Goal: Use online tool/utility: Utilize a website feature to perform a specific function

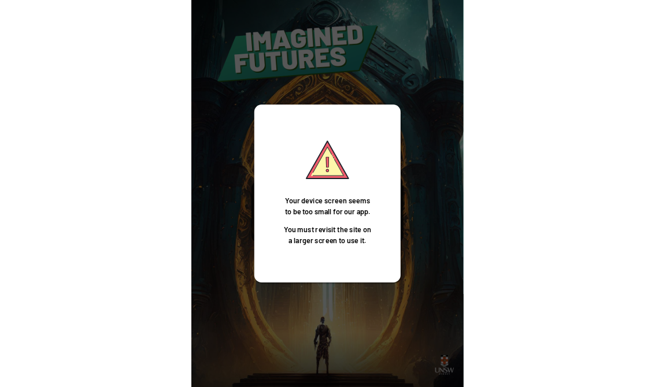
scroll to position [18, 0]
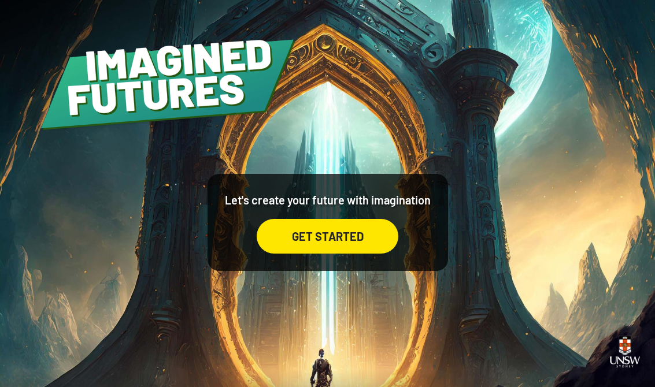
click at [370, 222] on div "GET STARTED" at bounding box center [328, 236] width 142 height 35
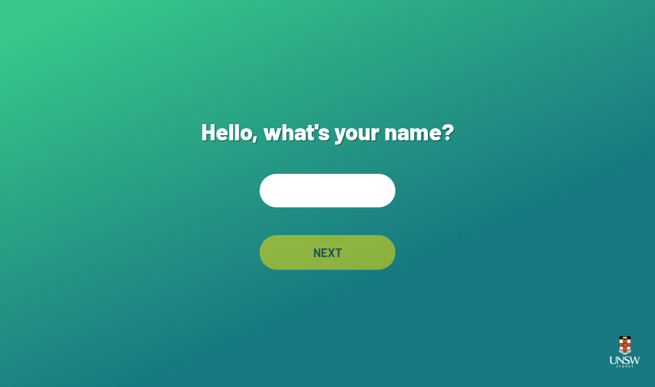
click at [346, 186] on input "text" at bounding box center [328, 191] width 136 height 34
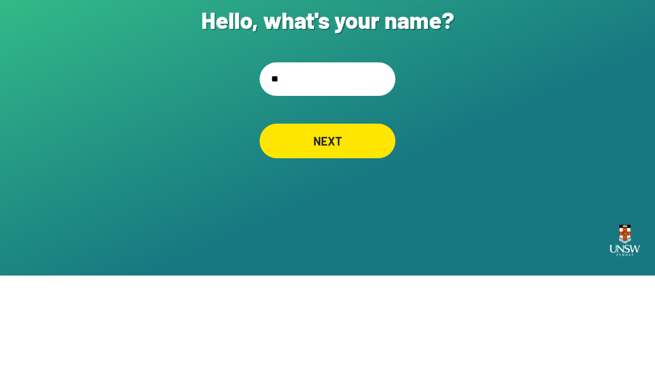
click at [430, 134] on div "Hello, what's your name? ** NEXT" at bounding box center [327, 193] width 655 height 387
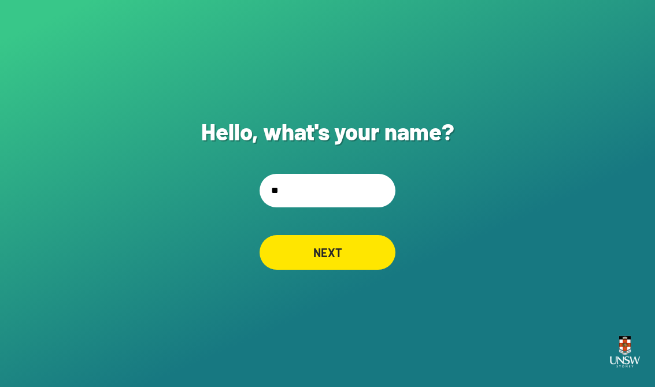
click at [324, 182] on input "**" at bounding box center [328, 191] width 136 height 34
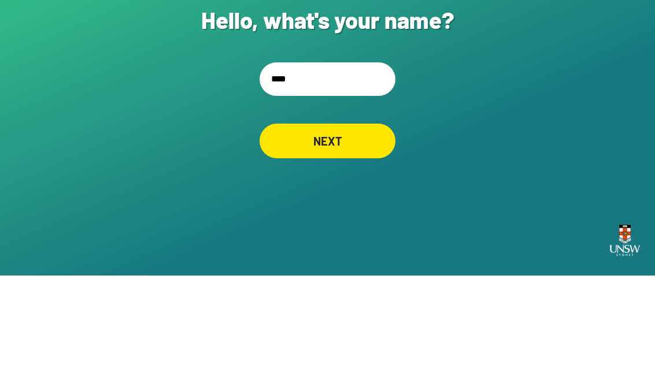
type input "*****"
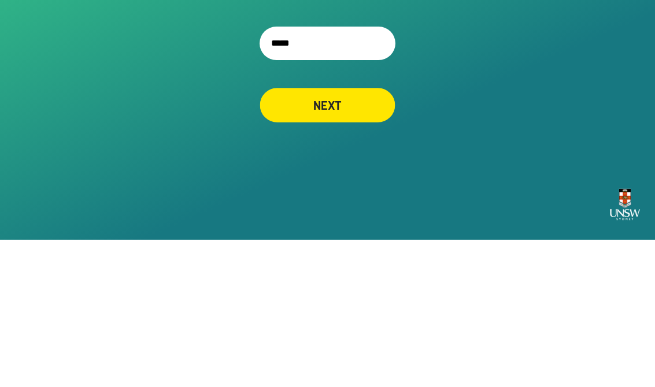
click at [335, 235] on div "NEXT" at bounding box center [327, 252] width 135 height 35
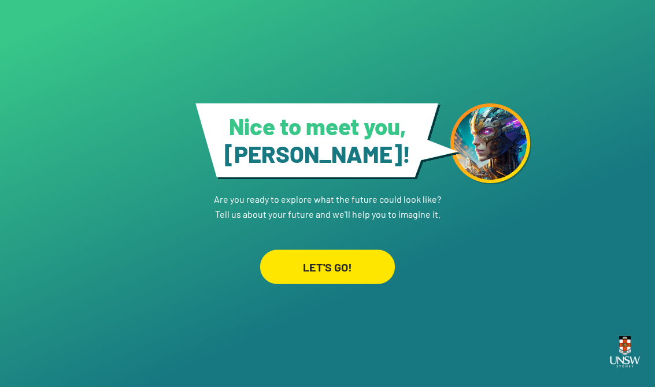
click at [340, 250] on div "LET'S GO!" at bounding box center [327, 267] width 135 height 35
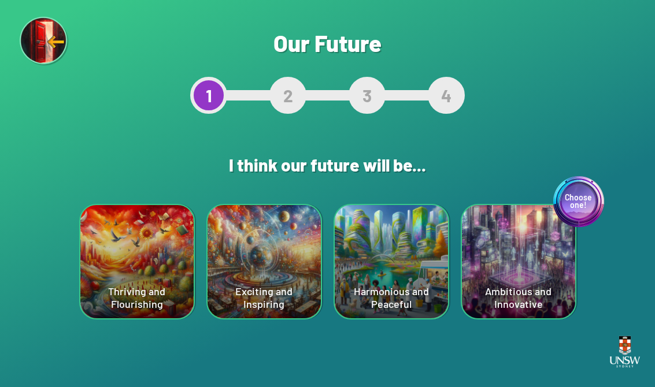
click at [384, 259] on div "Harmonious and Peaceful" at bounding box center [391, 261] width 113 height 113
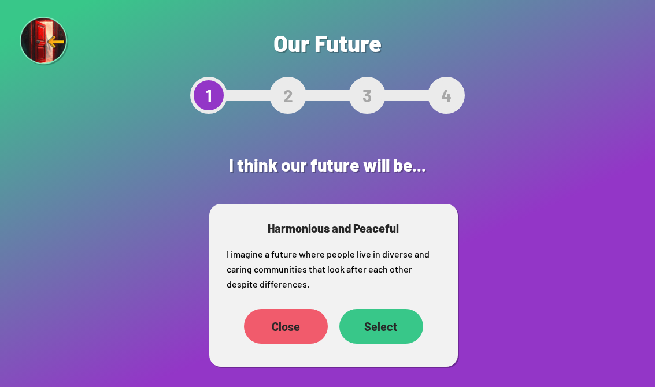
click at [402, 329] on div "Select" at bounding box center [381, 326] width 84 height 35
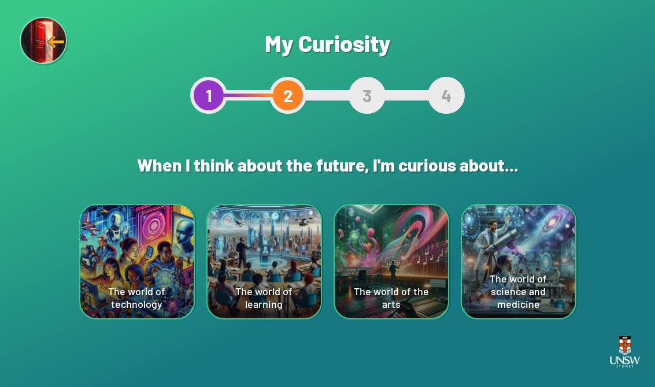
click at [374, 256] on div "The world of the arts" at bounding box center [391, 261] width 113 height 113
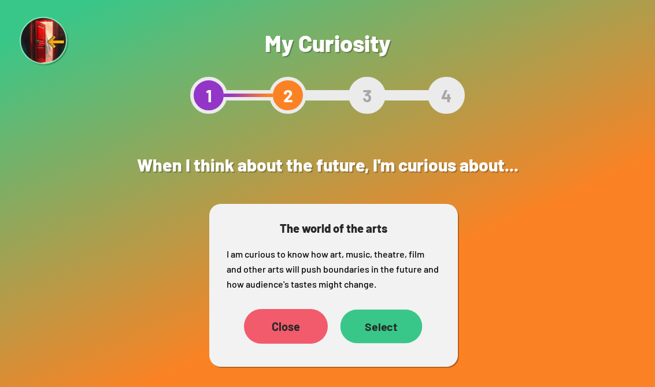
click at [389, 332] on div "Select" at bounding box center [381, 327] width 82 height 34
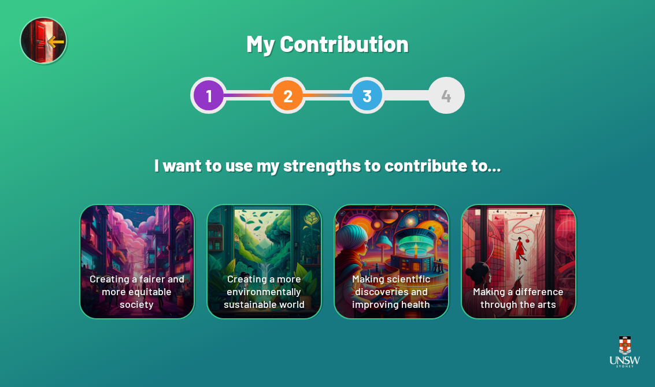
click at [149, 272] on div "Creating a fairer and more equitable society" at bounding box center [136, 261] width 113 height 113
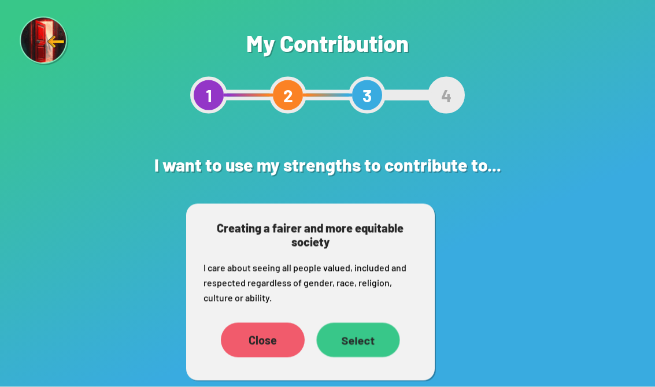
scroll to position [18, 0]
click at [243, 323] on div "Close" at bounding box center [263, 340] width 84 height 35
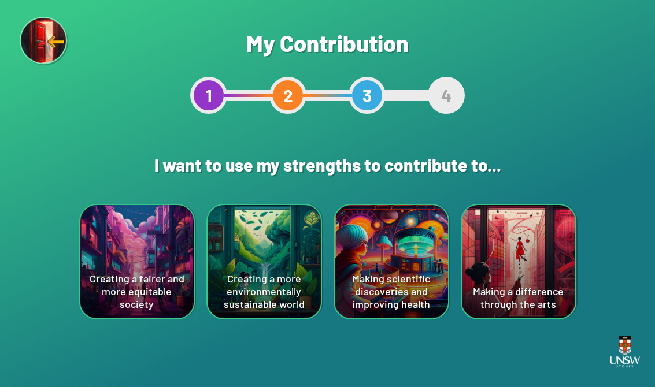
click at [144, 237] on div "Creating a fairer and more equitable society" at bounding box center [136, 261] width 113 height 113
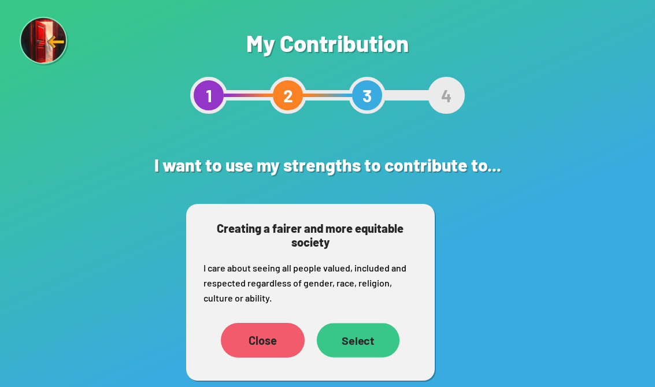
click at [356, 323] on div "Select" at bounding box center [357, 340] width 83 height 34
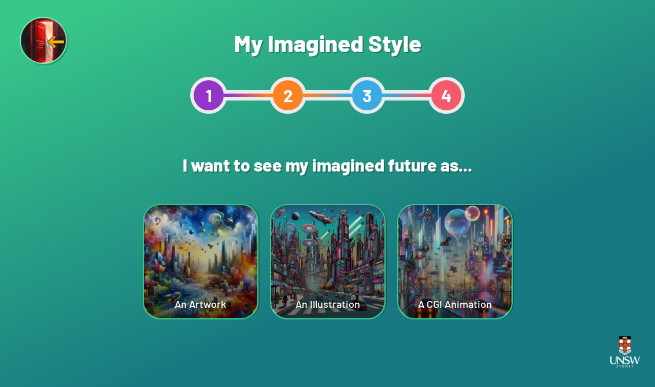
click at [376, 297] on div "An Illustration" at bounding box center [327, 261] width 113 height 113
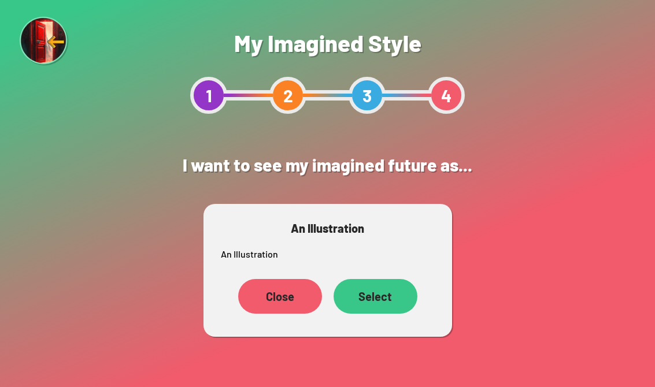
click at [275, 286] on div "Close" at bounding box center [280, 296] width 84 height 35
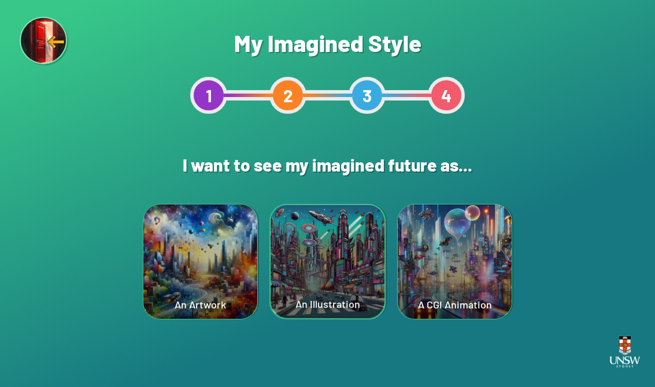
click at [430, 273] on div "A CGI Animation" at bounding box center [455, 262] width 114 height 115
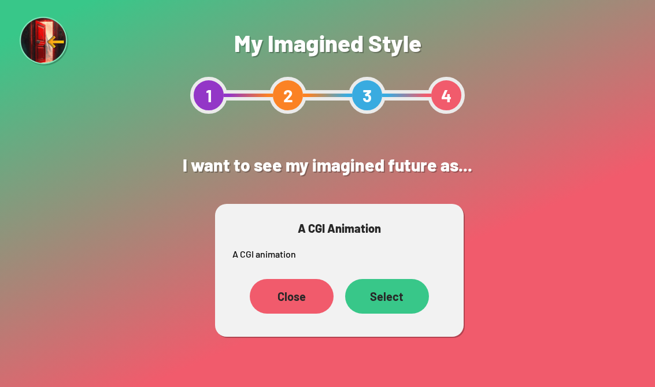
click at [290, 287] on div "Close" at bounding box center [292, 296] width 84 height 35
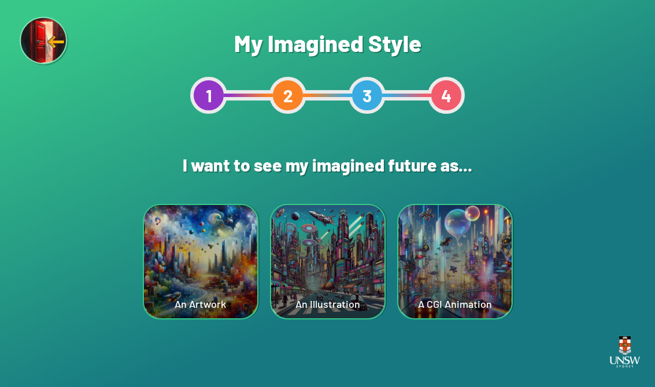
click at [291, 265] on div "An Illustration" at bounding box center [327, 261] width 113 height 113
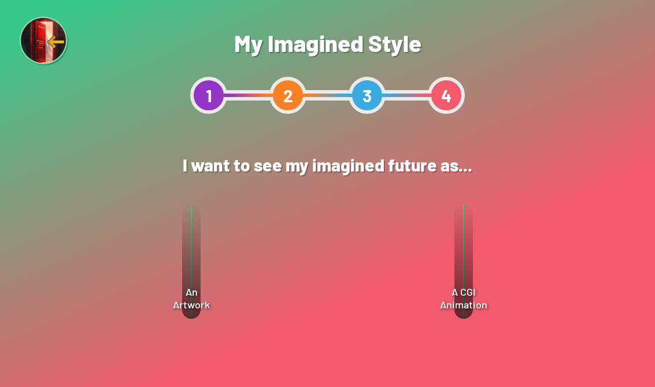
click at [389, 293] on div "Select" at bounding box center [375, 296] width 83 height 35
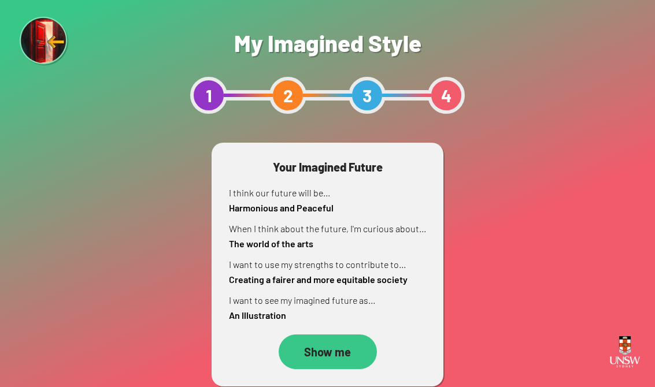
click at [344, 343] on div "Show me" at bounding box center [328, 352] width 98 height 35
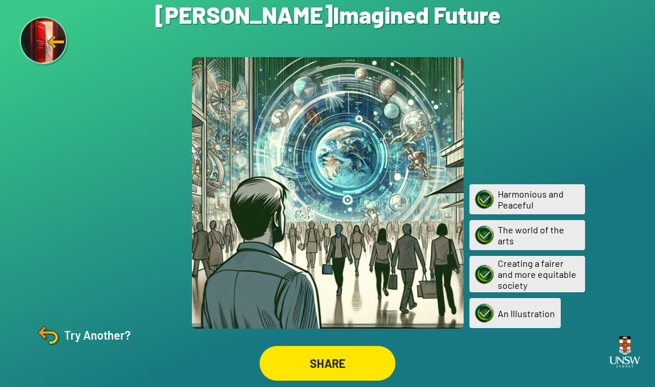
click at [41, 43] on img at bounding box center [45, 42] width 50 height 50
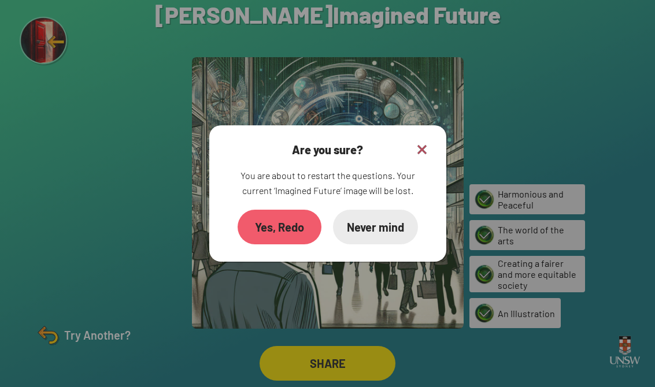
click at [272, 232] on div "Yes, Redo" at bounding box center [280, 227] width 84 height 35
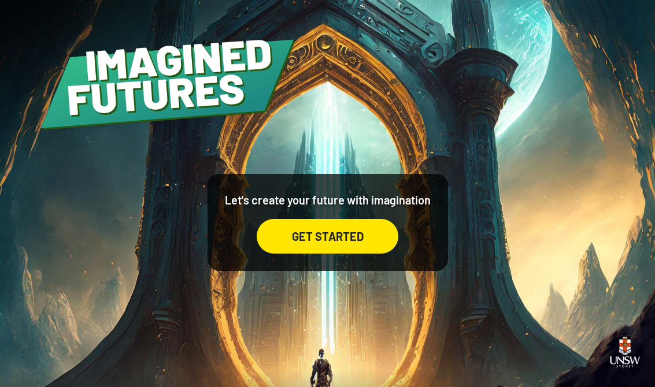
click at [322, 232] on div "GET STARTED" at bounding box center [328, 236] width 142 height 35
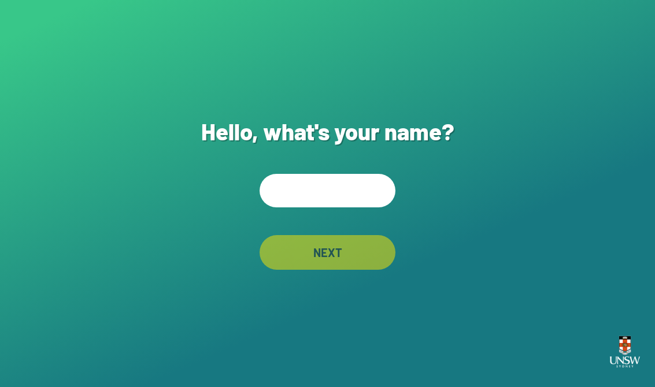
click at [327, 208] on input "text" at bounding box center [328, 191] width 136 height 34
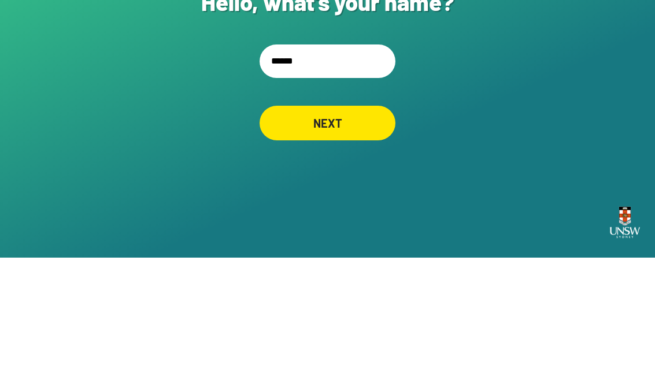
click at [430, 86] on div "Hello, what's your name? ****** NEXT" at bounding box center [327, 193] width 655 height 387
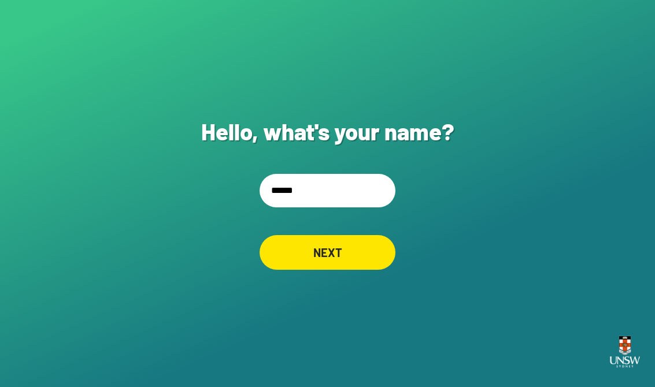
click at [324, 181] on input "******" at bounding box center [328, 191] width 136 height 34
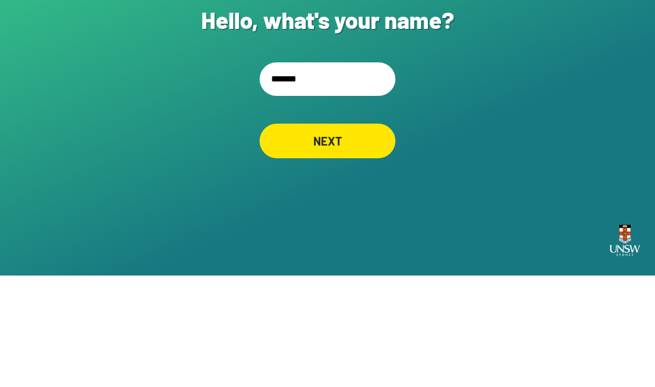
type input "********"
click at [353, 235] on div "NEXT" at bounding box center [328, 252] width 136 height 35
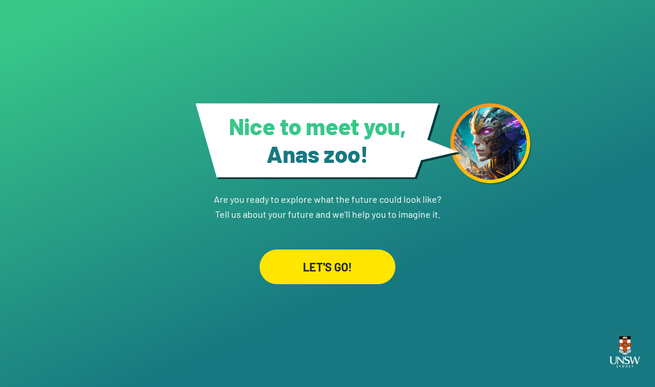
click at [355, 254] on div "LET'S GO!" at bounding box center [328, 267] width 136 height 35
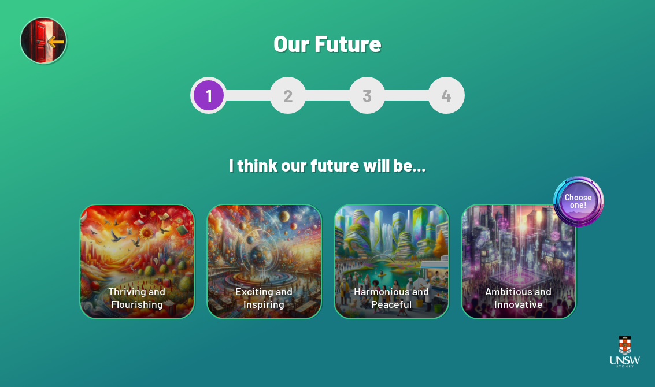
click at [430, 288] on div "Choose one! Ambitious and Innovative" at bounding box center [518, 261] width 113 height 113
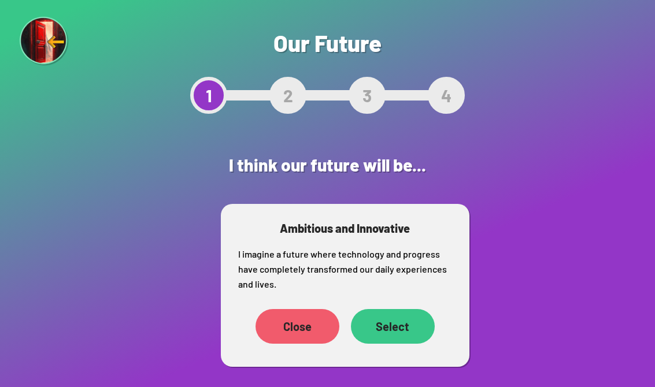
click at [426, 318] on div "Select" at bounding box center [393, 326] width 84 height 35
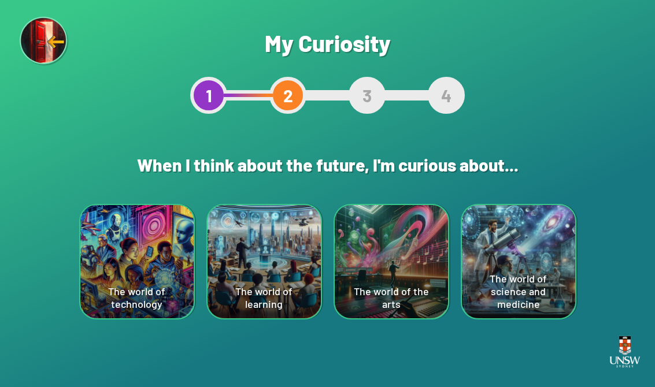
click at [159, 274] on div "The world of technology" at bounding box center [136, 261] width 113 height 113
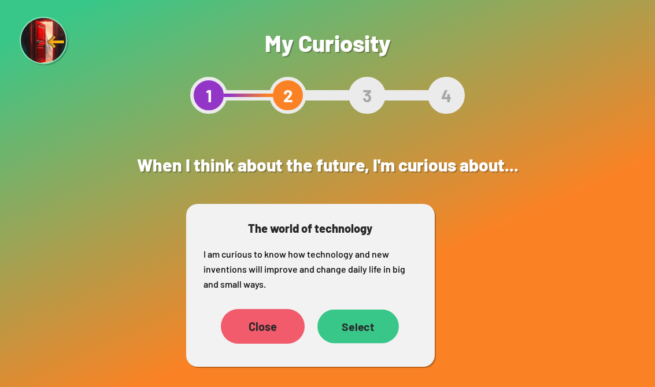
click at [341, 337] on div "Select" at bounding box center [359, 327] width 82 height 34
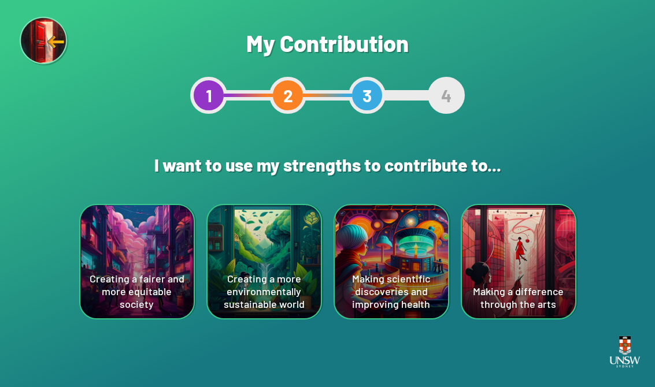
click at [293, 291] on div "Creating a more environmentally sustainable world" at bounding box center [264, 261] width 113 height 113
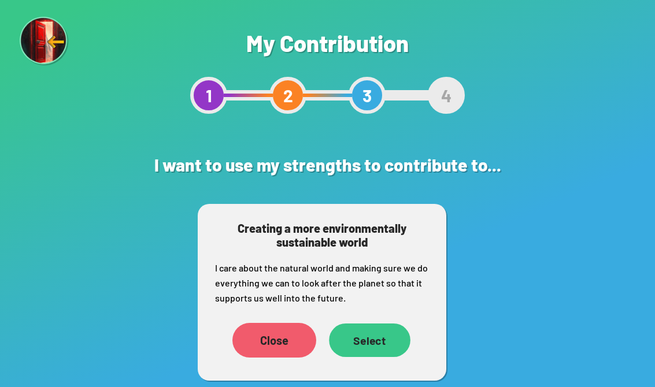
scroll to position [18, 0]
click at [378, 323] on div "Select" at bounding box center [369, 340] width 83 height 35
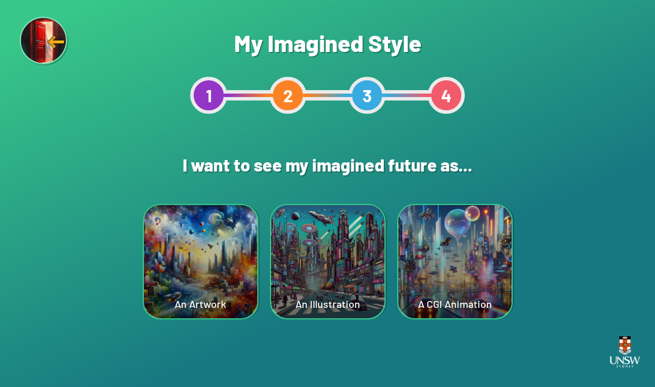
click at [376, 287] on div "An Illustration" at bounding box center [327, 261] width 113 height 113
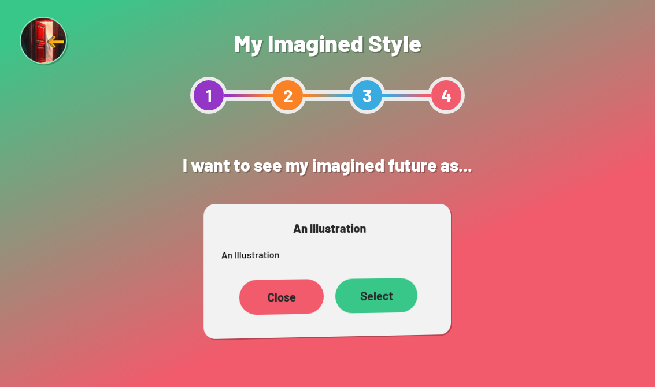
click at [358, 276] on div "Close Select" at bounding box center [328, 296] width 213 height 49
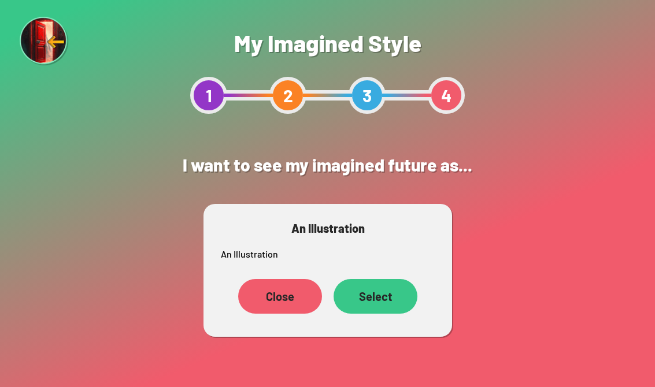
click at [281, 297] on div "Close" at bounding box center [280, 296] width 84 height 35
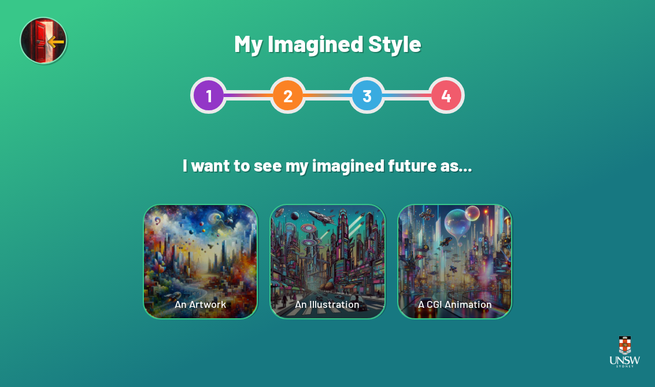
click at [235, 295] on div "An Artwork" at bounding box center [200, 261] width 113 height 113
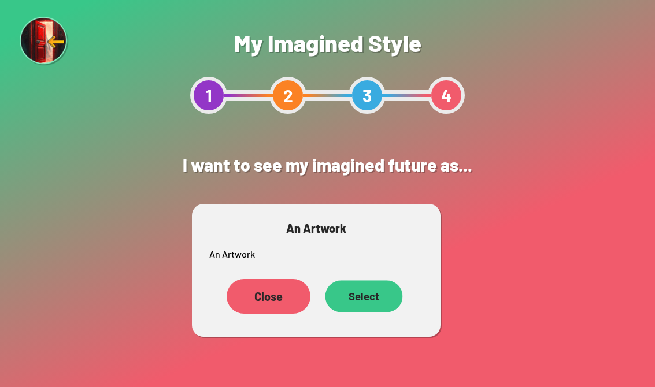
click at [354, 302] on div "Select" at bounding box center [363, 297] width 77 height 32
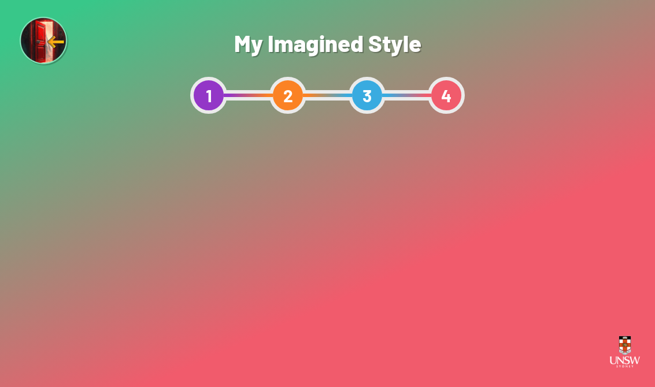
click at [341, 367] on div "Show me" at bounding box center [328, 367] width 98 height 35
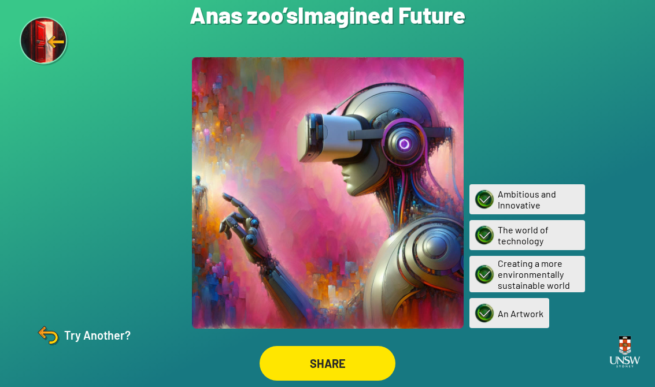
click at [29, 30] on img at bounding box center [45, 42] width 50 height 50
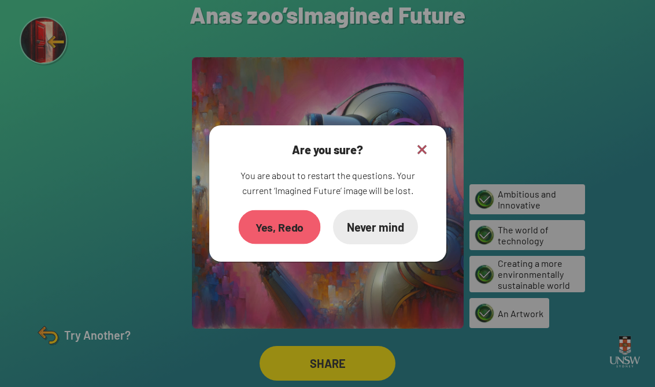
click at [248, 232] on div "Yes, Redo" at bounding box center [279, 228] width 82 height 34
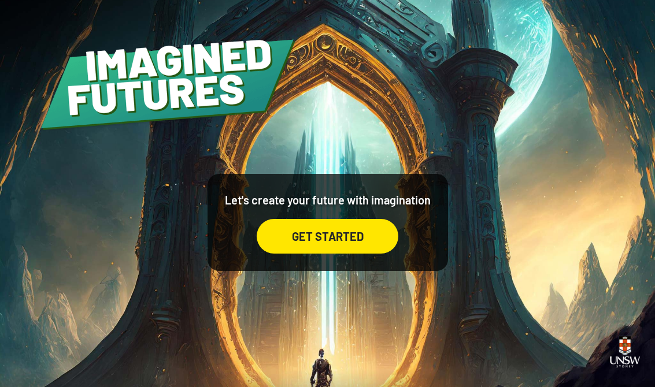
click at [321, 230] on div "GET STARTED" at bounding box center [328, 236] width 142 height 35
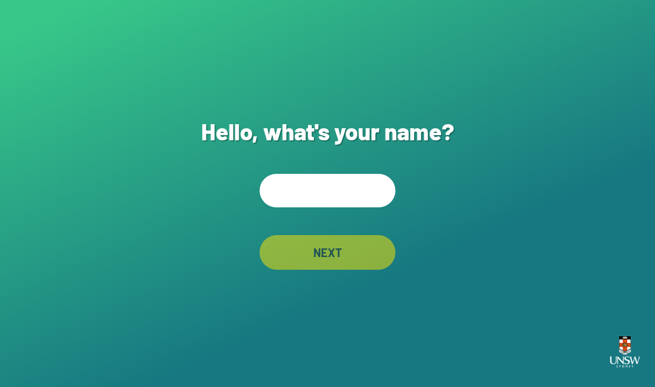
click at [328, 191] on input "text" at bounding box center [328, 191] width 136 height 34
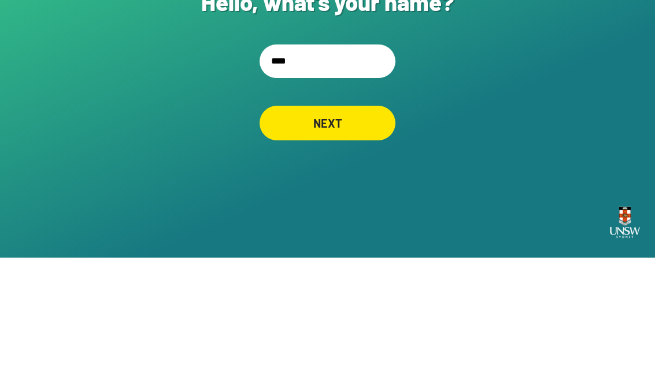
type input "****"
click at [363, 236] on div "NEXT" at bounding box center [328, 253] width 134 height 34
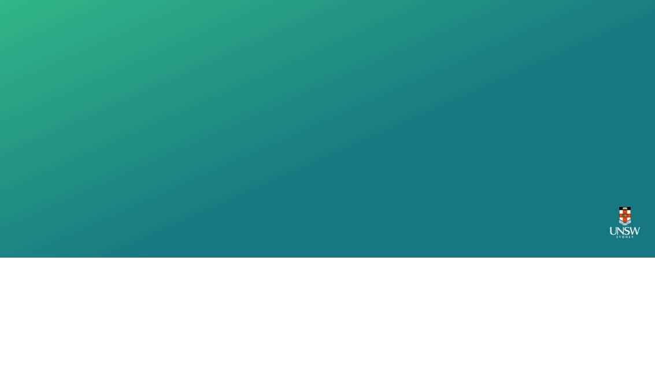
scroll to position [18, 0]
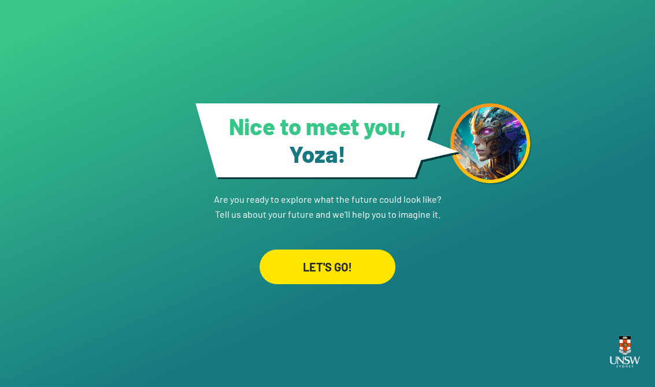
click at [364, 250] on div "LET'S GO!" at bounding box center [328, 267] width 136 height 35
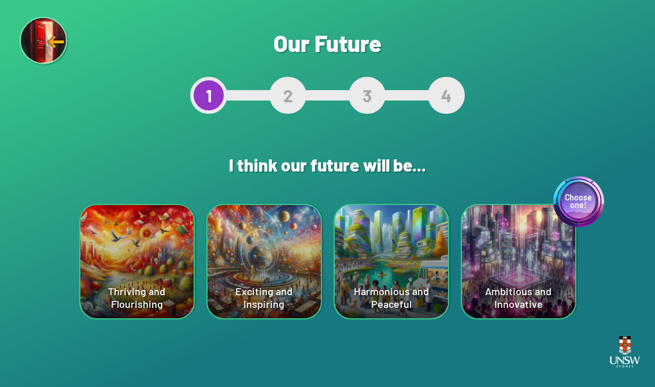
click at [392, 274] on div "Harmonious and Peaceful" at bounding box center [391, 261] width 113 height 113
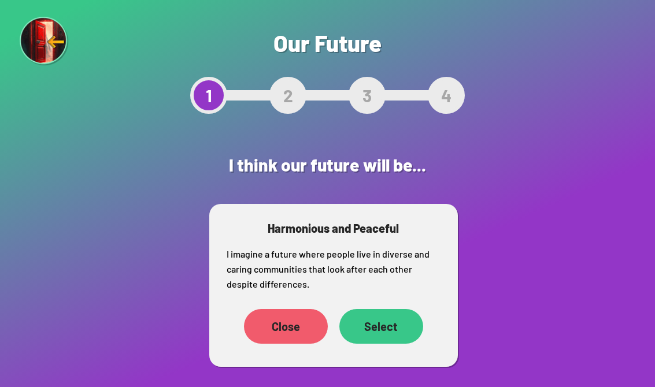
click at [367, 330] on div "Select" at bounding box center [381, 326] width 84 height 35
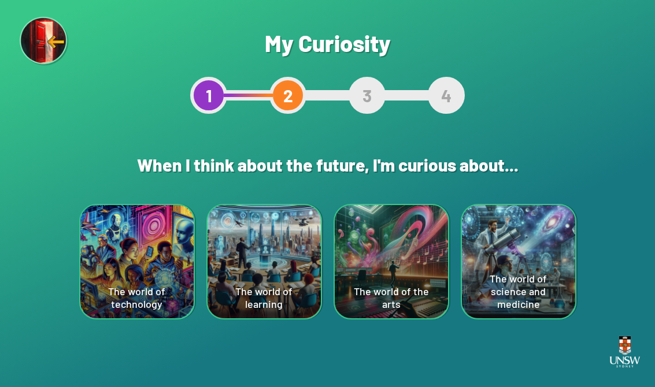
click at [392, 291] on div "The world of the arts" at bounding box center [391, 261] width 113 height 113
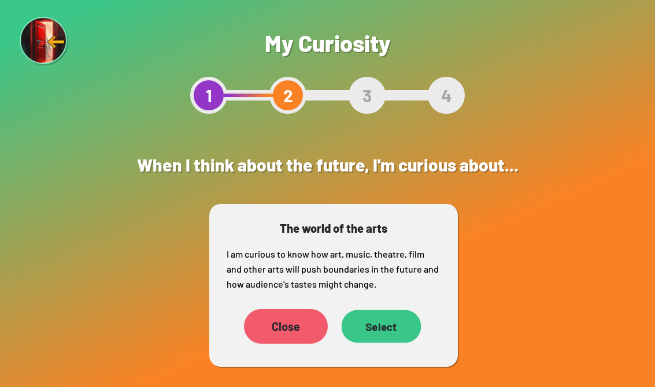
click at [377, 330] on div "Select" at bounding box center [381, 326] width 80 height 33
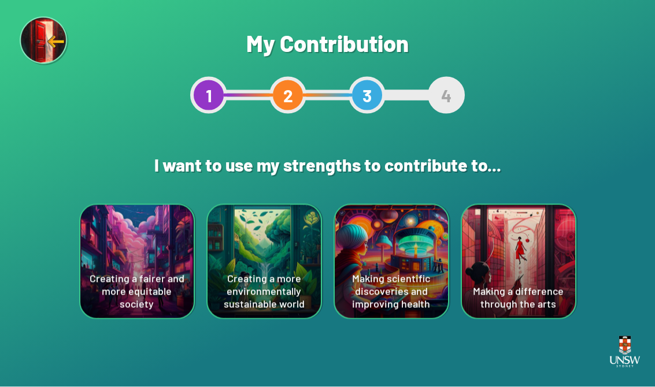
scroll to position [16, 0]
click at [245, 232] on div "Creating a more environmentally sustainable world" at bounding box center [264, 261] width 113 height 113
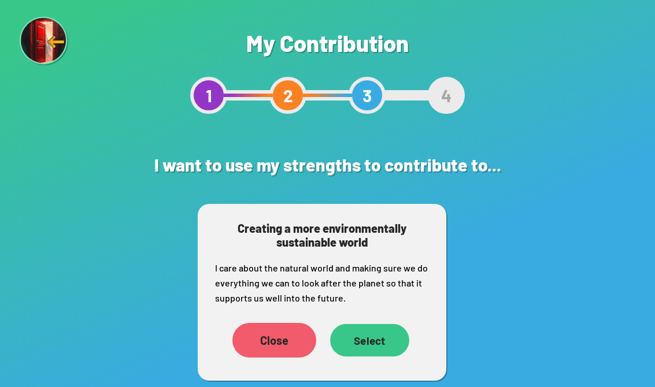
click at [359, 324] on div "Select" at bounding box center [369, 340] width 79 height 33
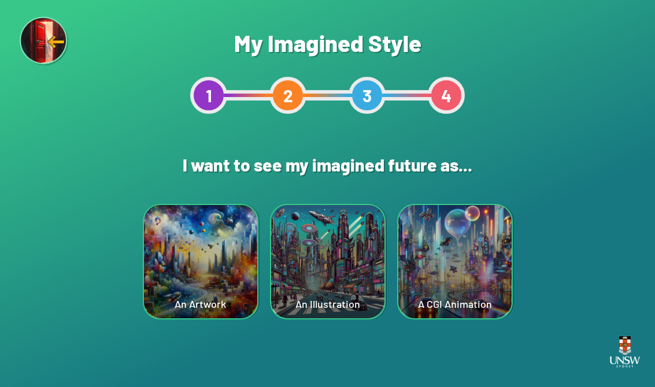
click at [430, 293] on div "A CGI Animation" at bounding box center [454, 261] width 113 height 113
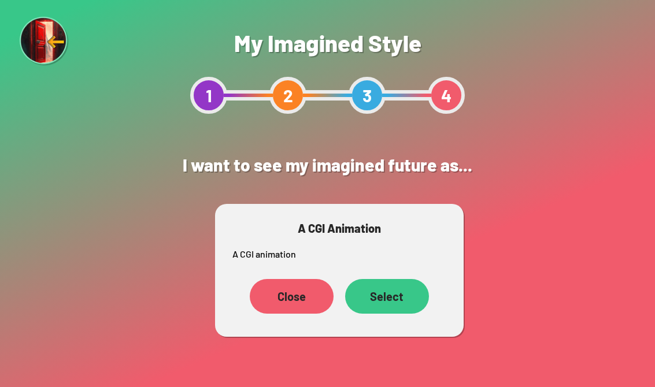
click at [285, 293] on div "Close" at bounding box center [292, 296] width 84 height 35
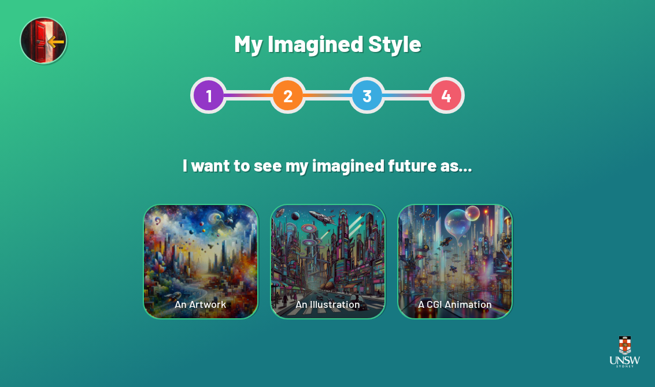
click at [341, 266] on div "An Illustration" at bounding box center [327, 261] width 113 height 113
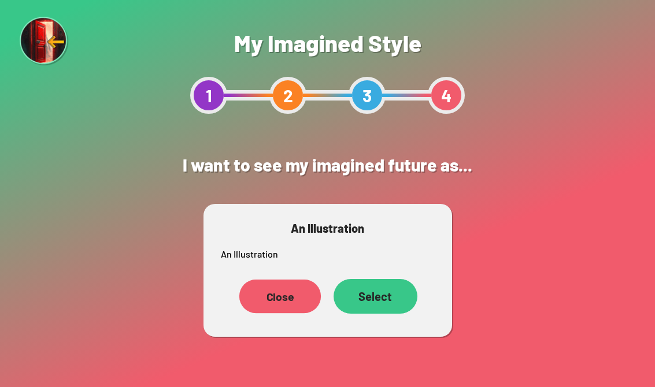
click at [294, 298] on div "Close" at bounding box center [280, 297] width 82 height 34
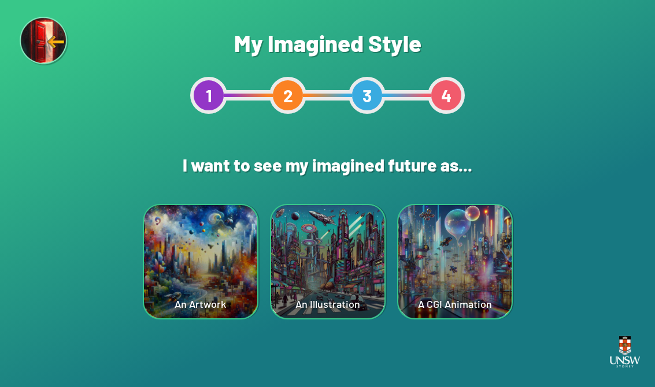
click at [196, 231] on div "An Artwork" at bounding box center [200, 261] width 113 height 113
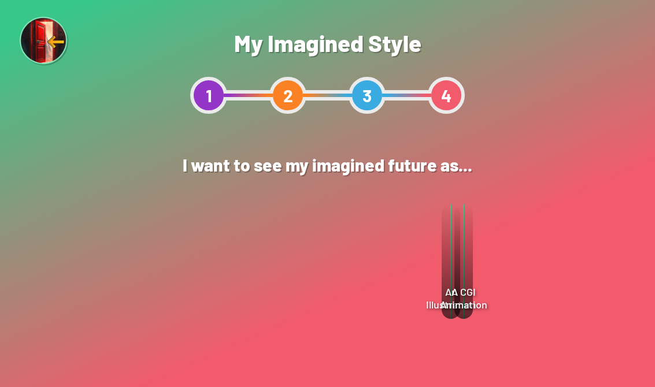
click at [371, 271] on div "An Artwork An Artwork Close Select" at bounding box center [315, 271] width 249 height 134
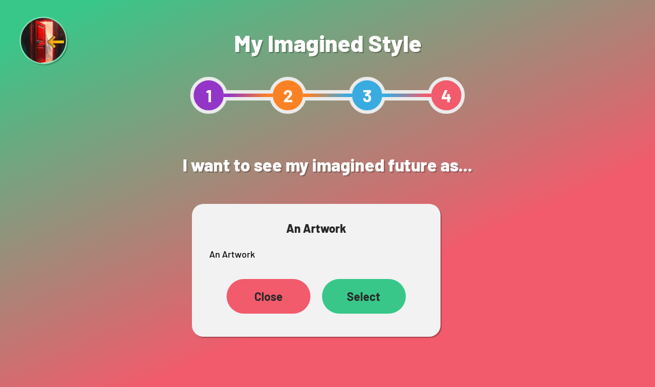
click at [371, 271] on div "An Artwork An Artwork Close Select" at bounding box center [316, 270] width 249 height 133
click at [370, 285] on div "Select" at bounding box center [364, 296] width 84 height 35
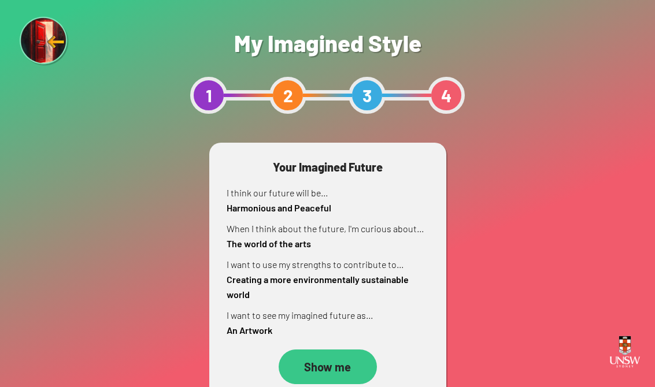
click at [363, 168] on h3 "Your Imagined Future" at bounding box center [328, 167] width 202 height 14
click at [345, 360] on div "Show me" at bounding box center [328, 367] width 98 height 35
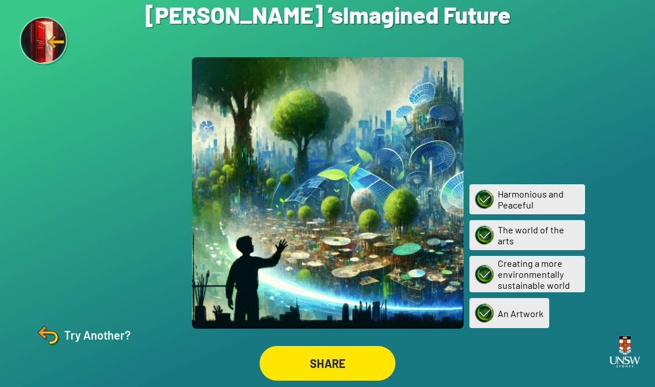
click at [42, 349] on img at bounding box center [48, 336] width 28 height 28
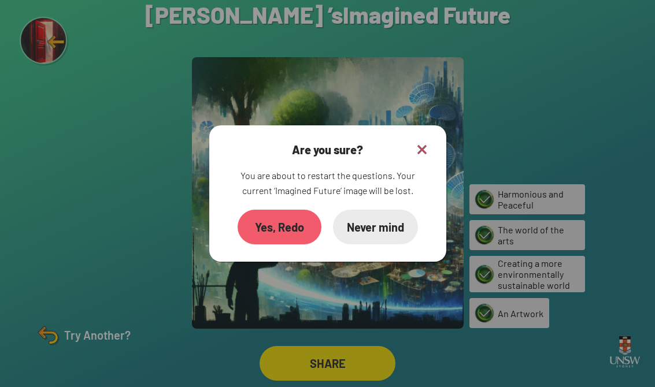
click at [363, 226] on div "Never mind" at bounding box center [375, 227] width 85 height 35
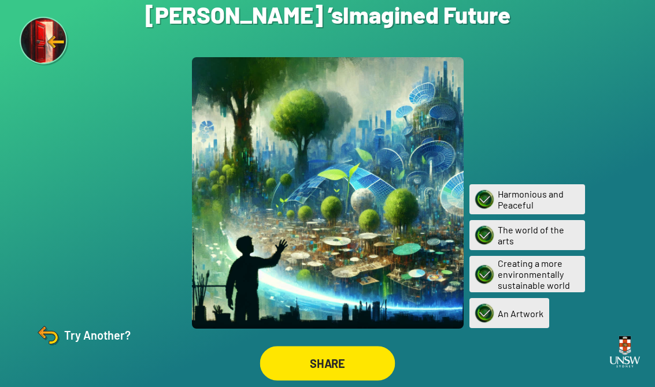
click at [363, 366] on div "SHARE" at bounding box center [327, 363] width 135 height 35
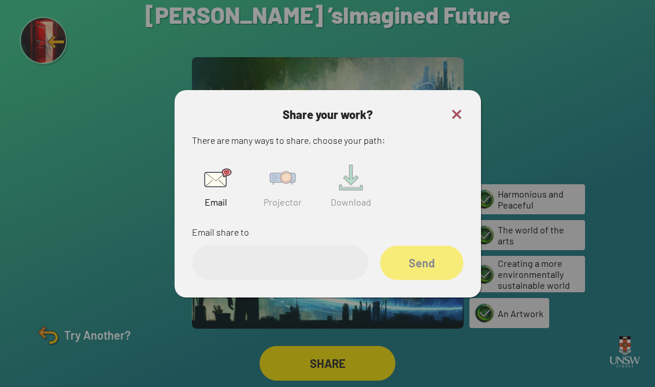
click at [425, 263] on div "Send" at bounding box center [421, 263] width 83 height 35
click at [311, 271] on input "email" at bounding box center [280, 263] width 176 height 35
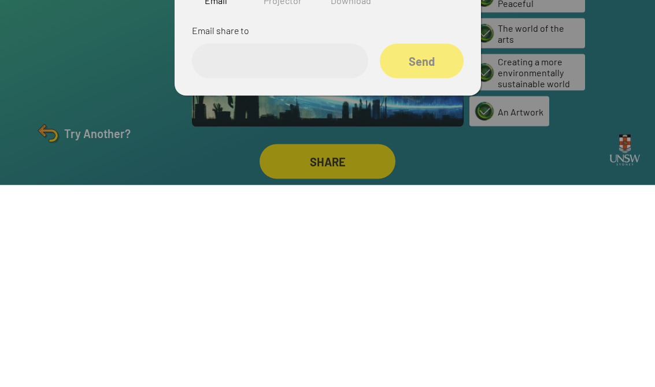
click at [235, 122] on div at bounding box center [327, 193] width 655 height 387
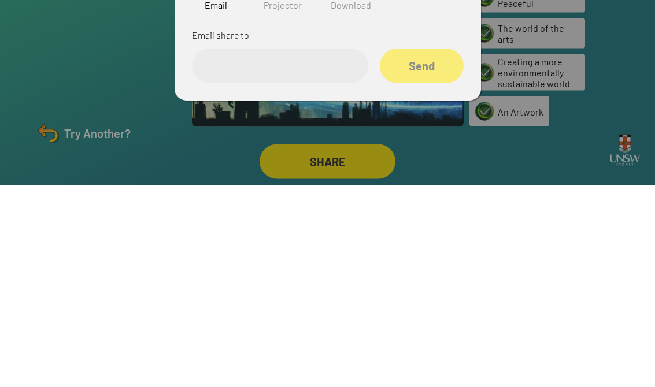
scroll to position [18, 0]
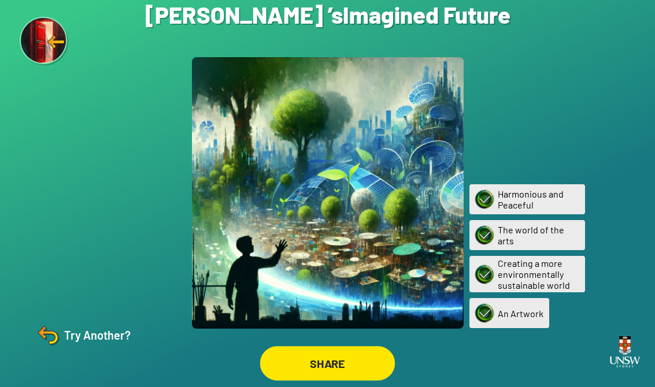
click at [327, 346] on div "SHARE" at bounding box center [327, 363] width 135 height 35
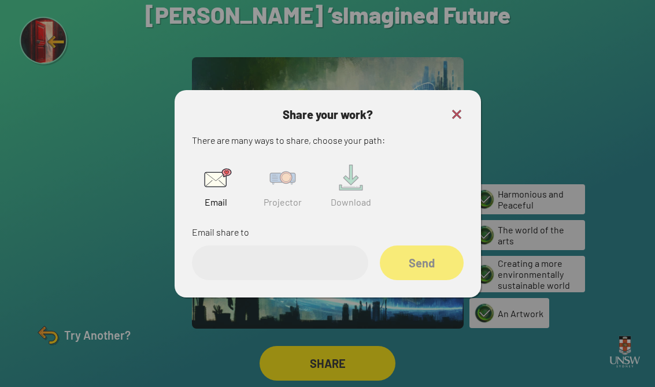
click at [338, 186] on img at bounding box center [351, 178] width 37 height 37
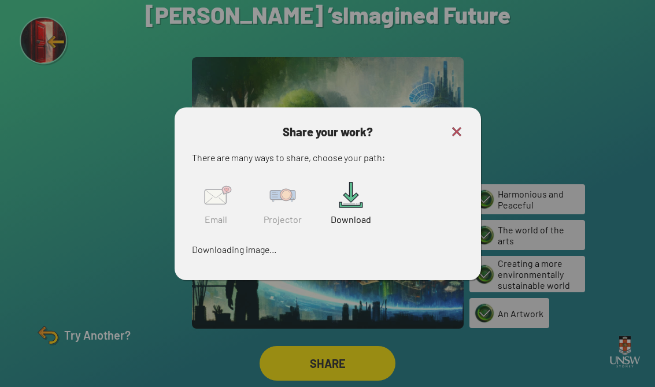
click at [219, 198] on img at bounding box center [216, 195] width 37 height 37
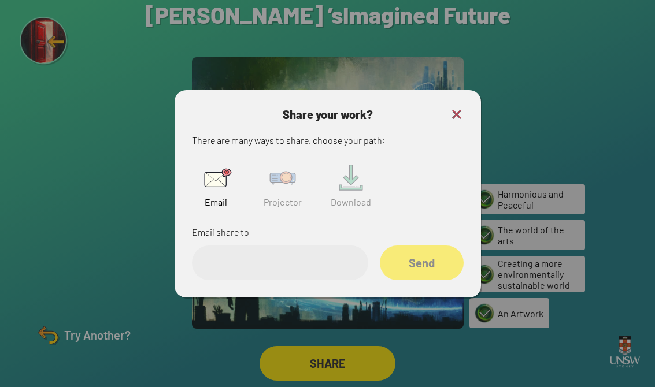
click at [308, 250] on input "email" at bounding box center [280, 263] width 176 height 35
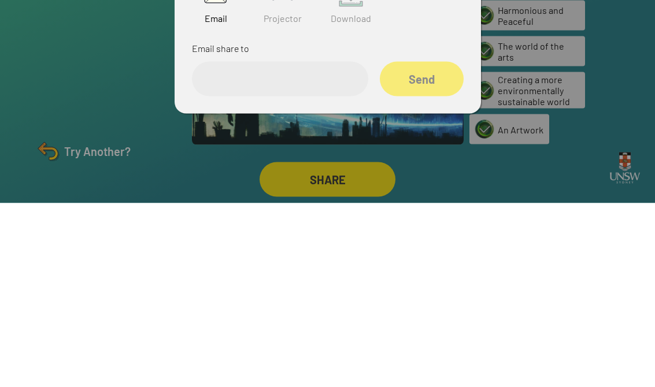
click at [430, 88] on div at bounding box center [327, 193] width 655 height 387
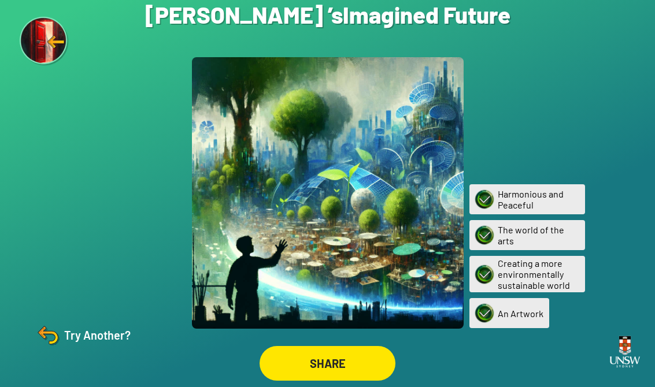
click at [355, 346] on div "SHARE" at bounding box center [328, 363] width 136 height 35
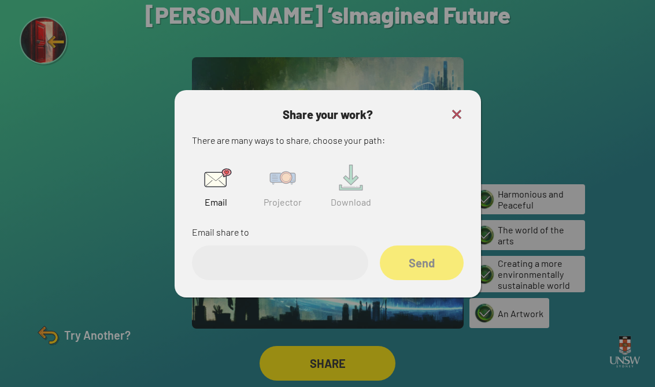
click at [275, 165] on img at bounding box center [282, 178] width 37 height 37
click at [324, 246] on input "text" at bounding box center [280, 263] width 176 height 35
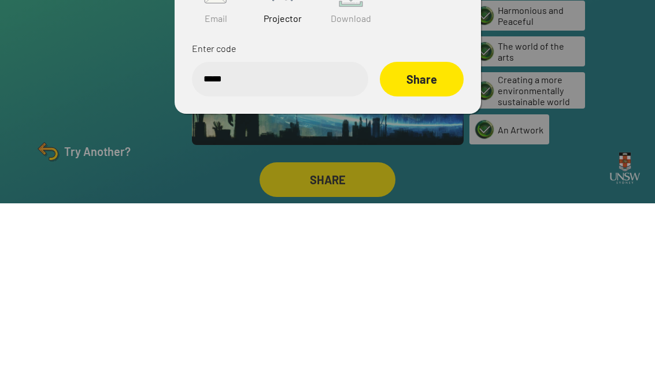
type input "******"
click at [430, 246] on div "Share" at bounding box center [422, 263] width 84 height 35
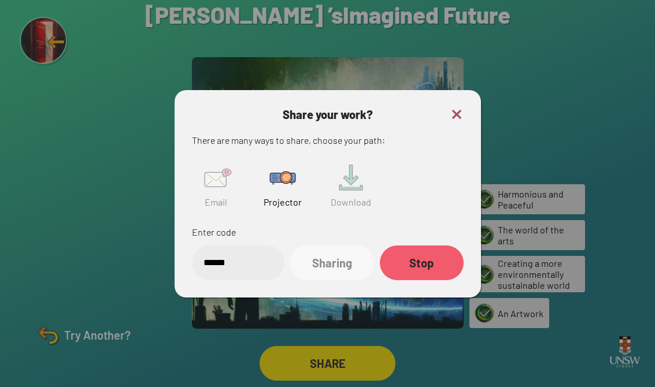
click at [430, 108] on img at bounding box center [457, 115] width 14 height 14
